Goal: Information Seeking & Learning: Check status

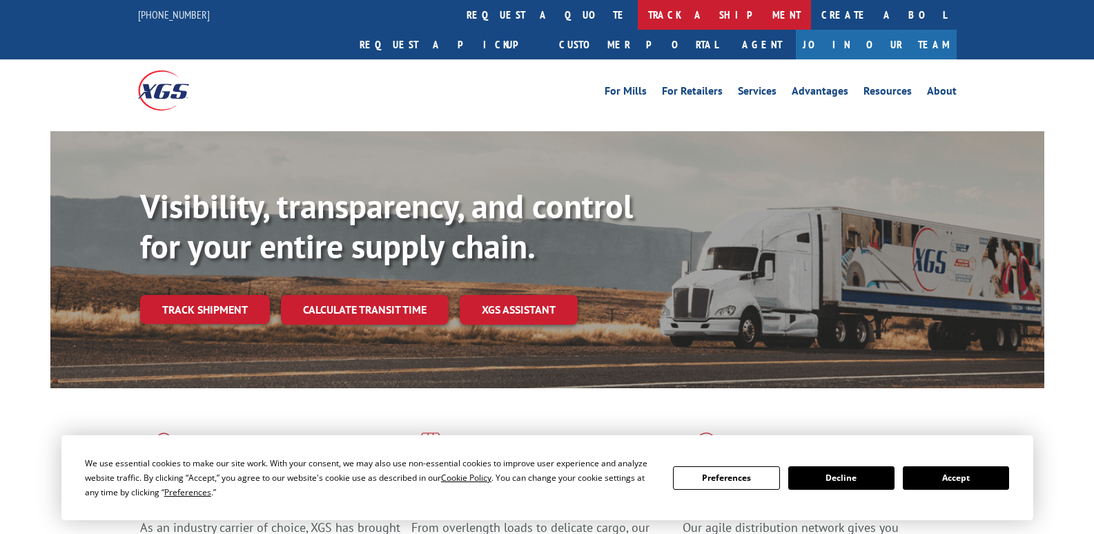
click at [638, 17] on link "track a shipment" at bounding box center [724, 15] width 173 height 30
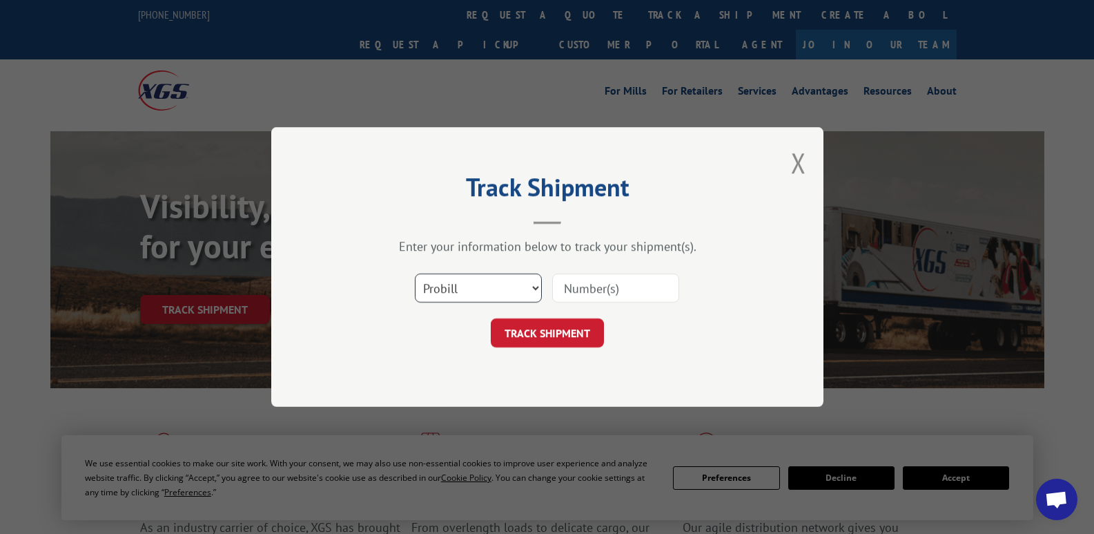
click at [492, 288] on select "Select category... Probill BOL PO" at bounding box center [478, 287] width 127 height 29
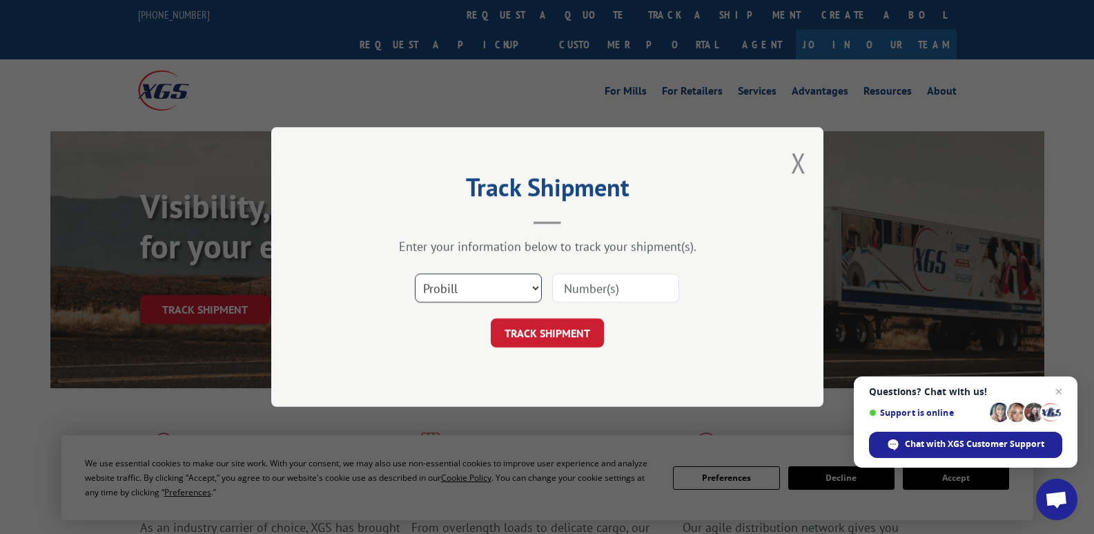
select select "bol"
click at [415, 273] on select "Select category... Probill BOL PO" at bounding box center [478, 287] width 127 height 29
click at [588, 288] on input at bounding box center [615, 287] width 127 height 29
type input "372978"
click at [550, 334] on button "TRACK SHIPMENT" at bounding box center [547, 332] width 113 height 29
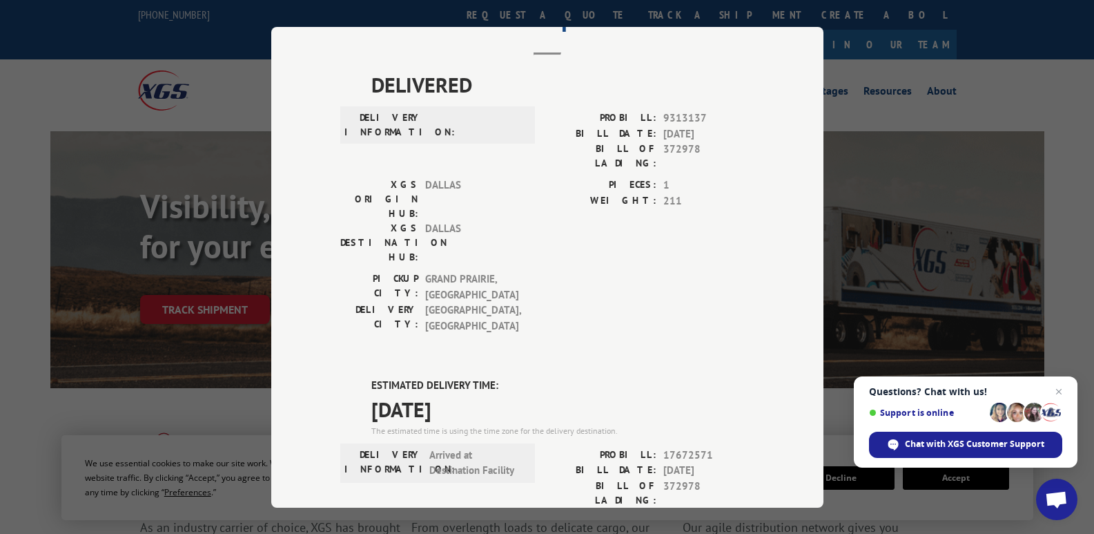
scroll to position [138, 0]
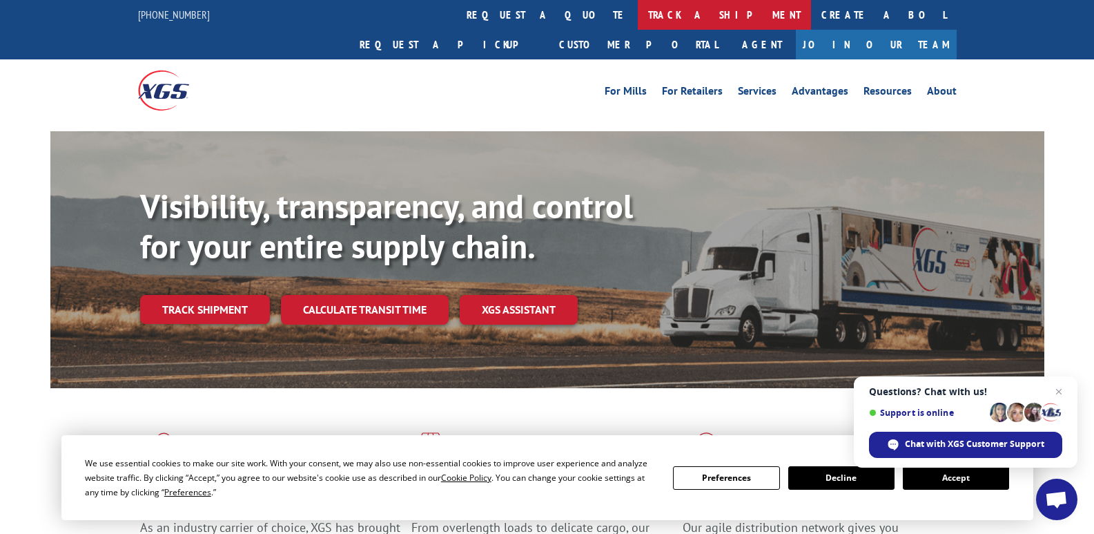
click at [638, 18] on link "track a shipment" at bounding box center [724, 15] width 173 height 30
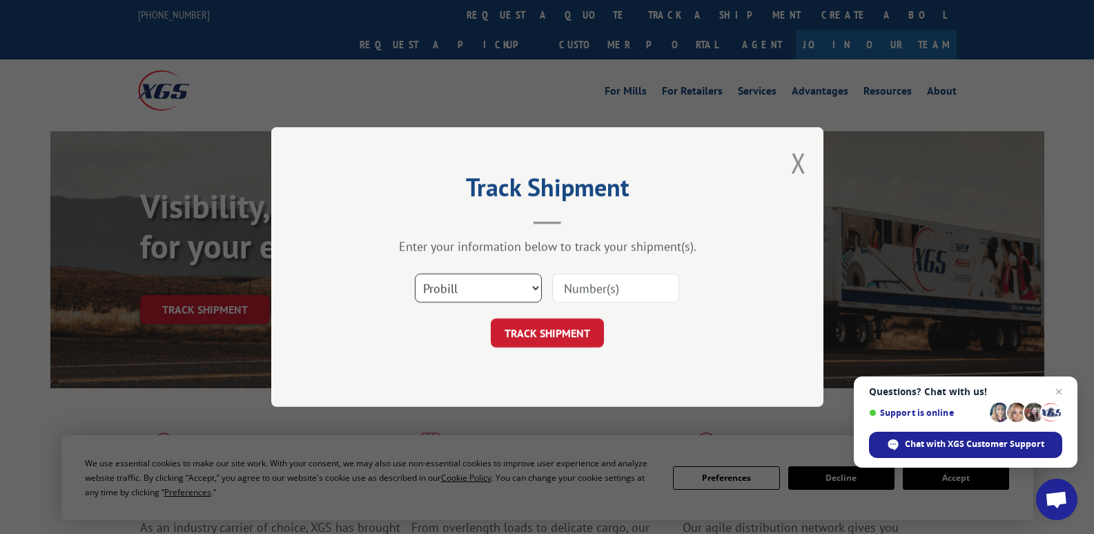
click at [514, 296] on select "Select category... Probill BOL PO" at bounding box center [478, 287] width 127 height 29
select select "po"
click at [415, 273] on select "Select category... Probill BOL PO" at bounding box center [478, 287] width 127 height 29
click at [575, 293] on input at bounding box center [615, 287] width 127 height 29
type input "W052025ZEK"
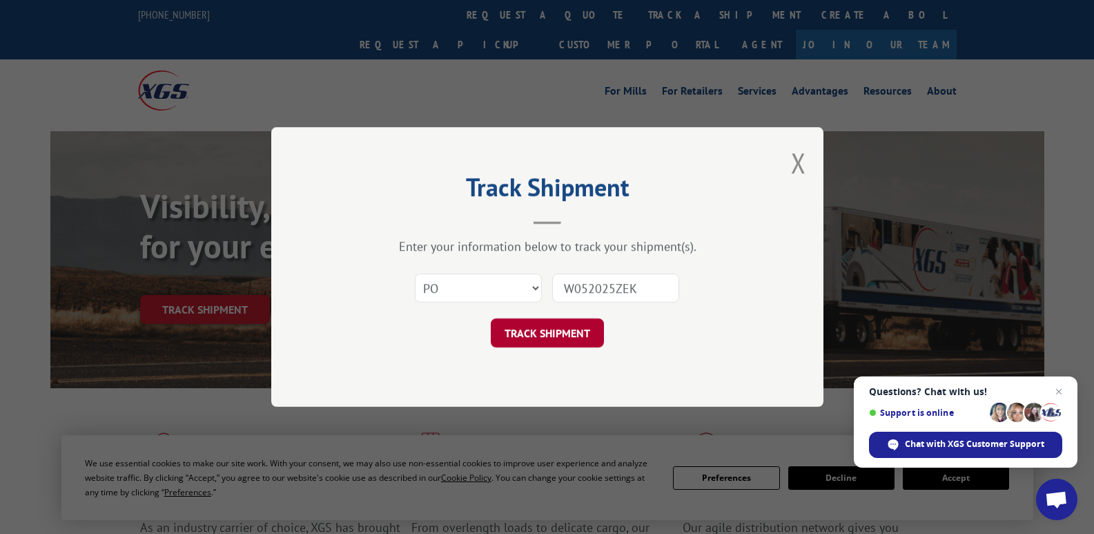
click at [572, 328] on button "TRACK SHIPMENT" at bounding box center [547, 332] width 113 height 29
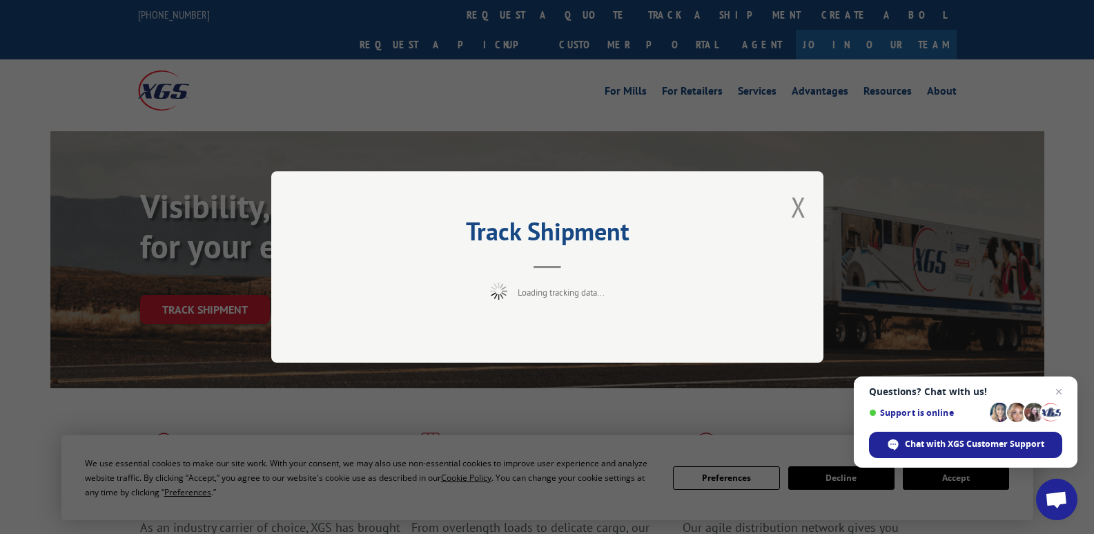
click at [1061, 391] on span "Close chat" at bounding box center [1059, 391] width 17 height 17
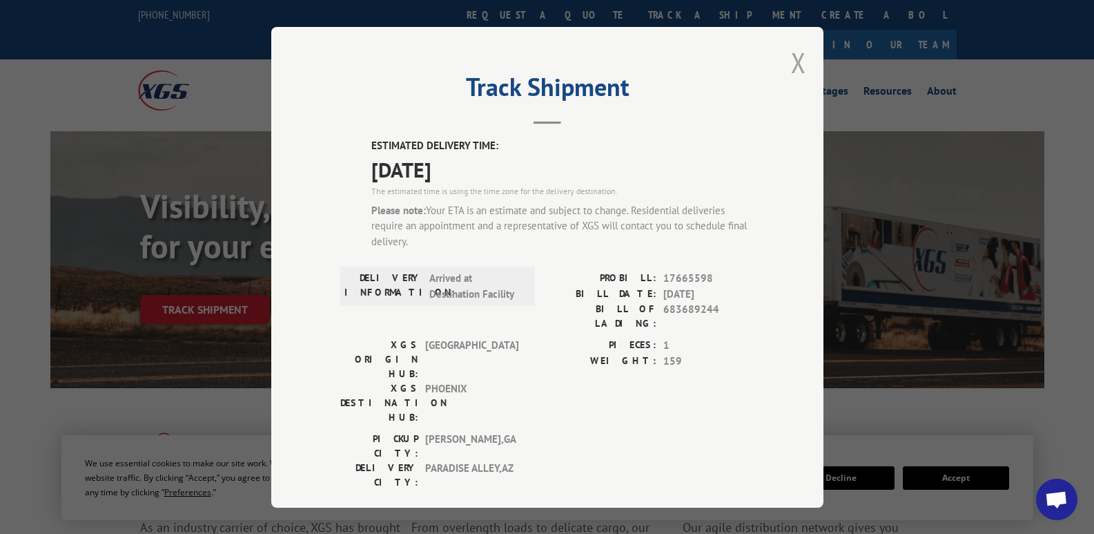
click at [796, 61] on button "Close modal" at bounding box center [798, 62] width 15 height 37
